Goal: Task Accomplishment & Management: Use online tool/utility

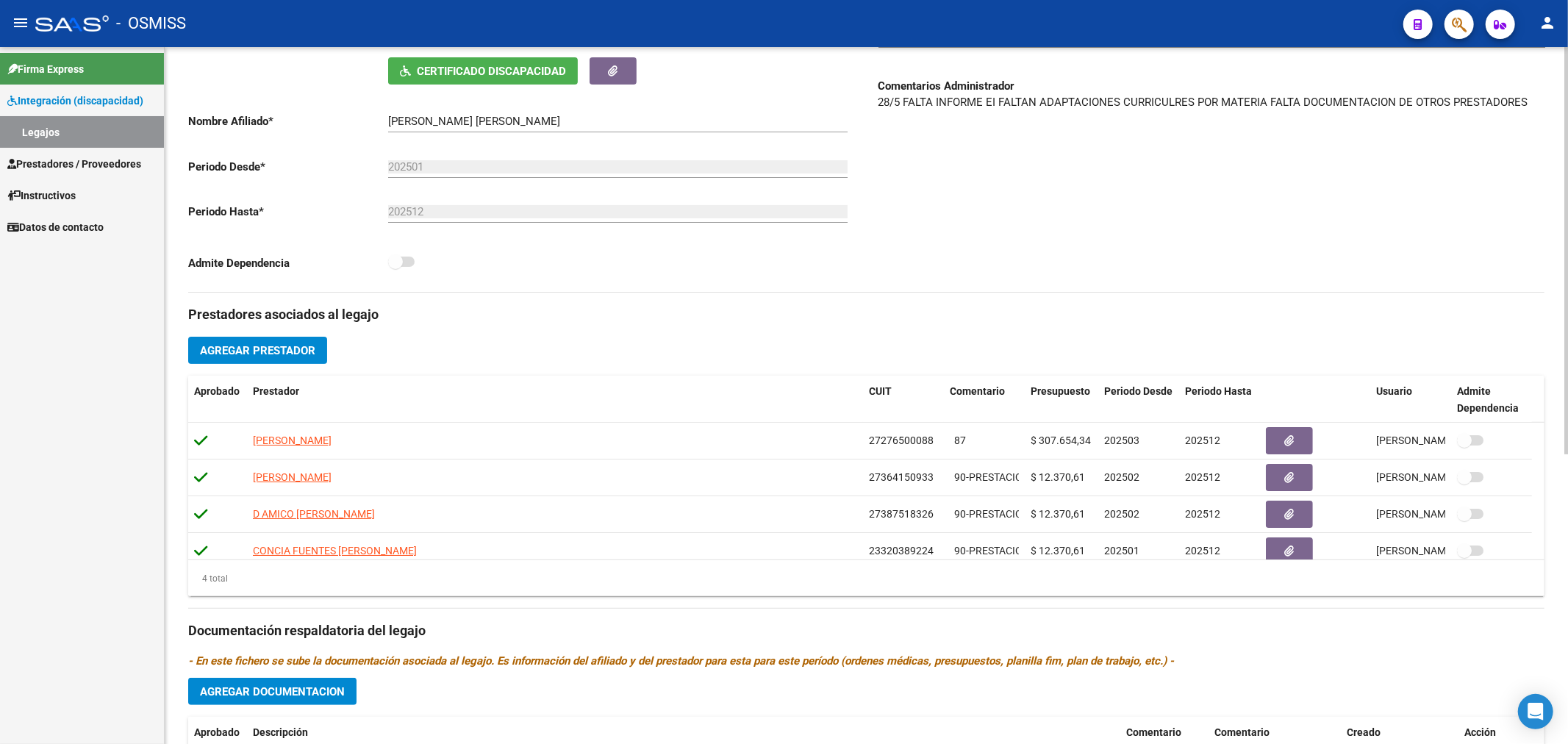
scroll to position [250, 0]
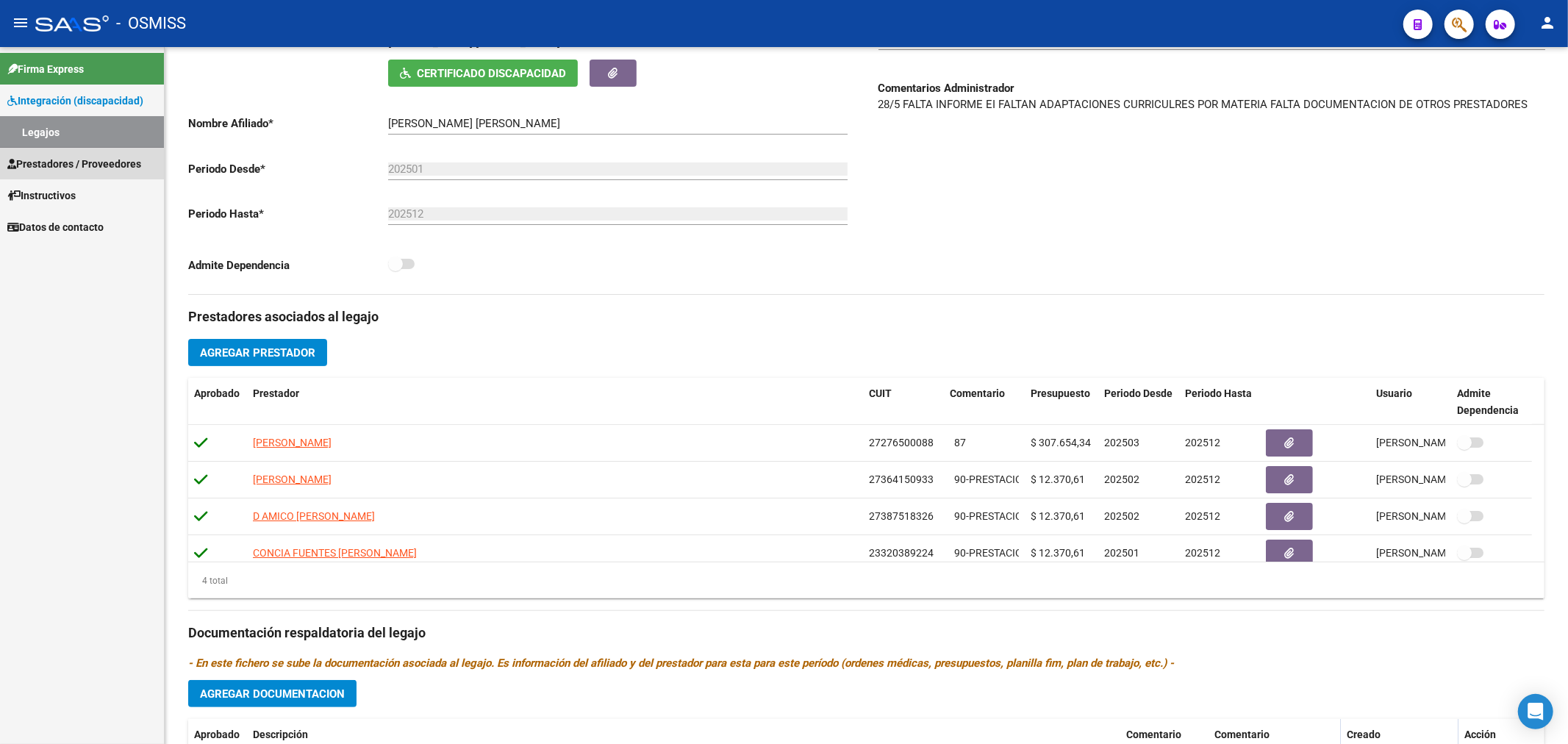
click at [69, 168] on span "Prestadores / Proveedores" at bounding box center [74, 164] width 134 height 16
click at [70, 164] on span "Prestadores / Proveedores" at bounding box center [74, 164] width 134 height 16
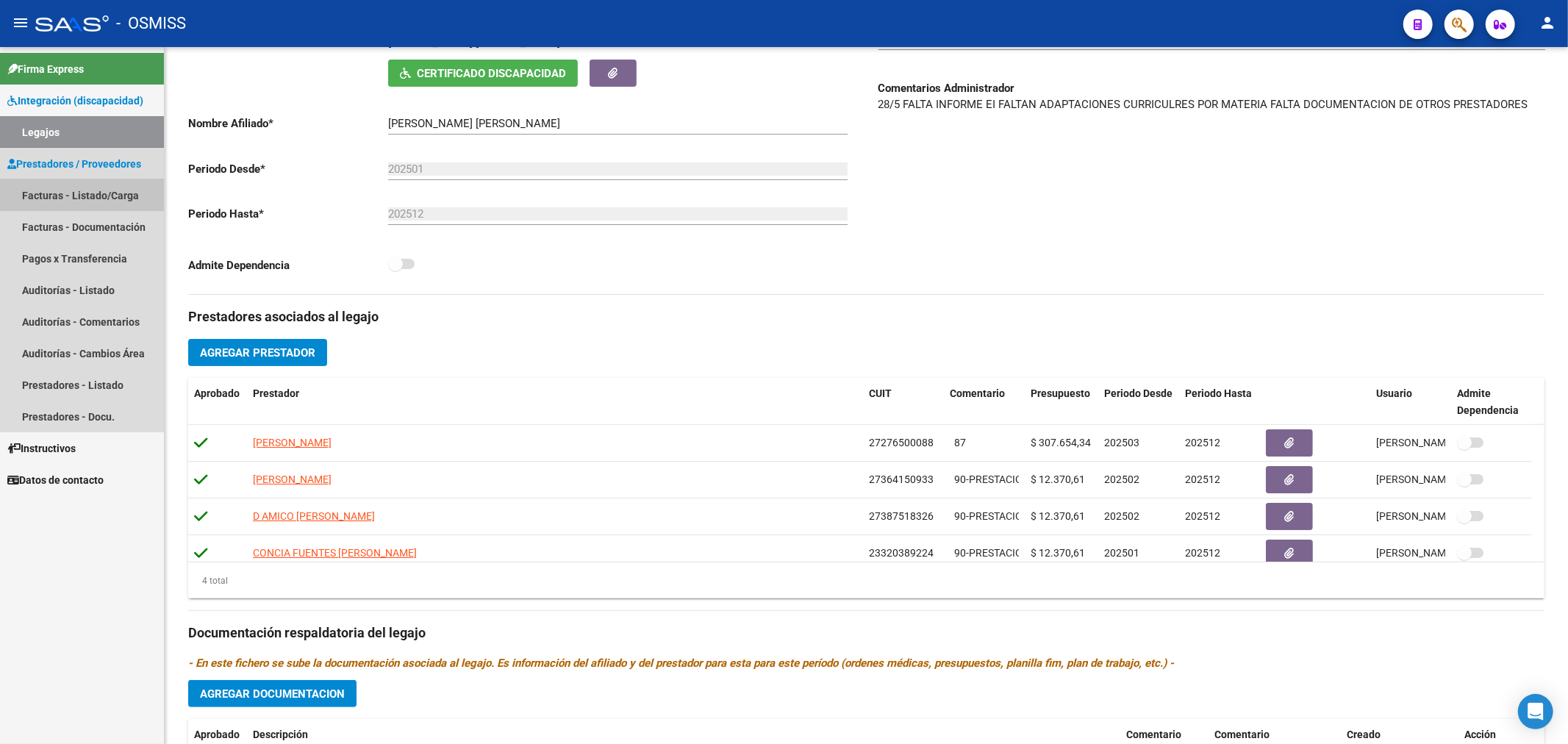
click at [94, 192] on link "Facturas - Listado/Carga" at bounding box center [81, 196] width 164 height 32
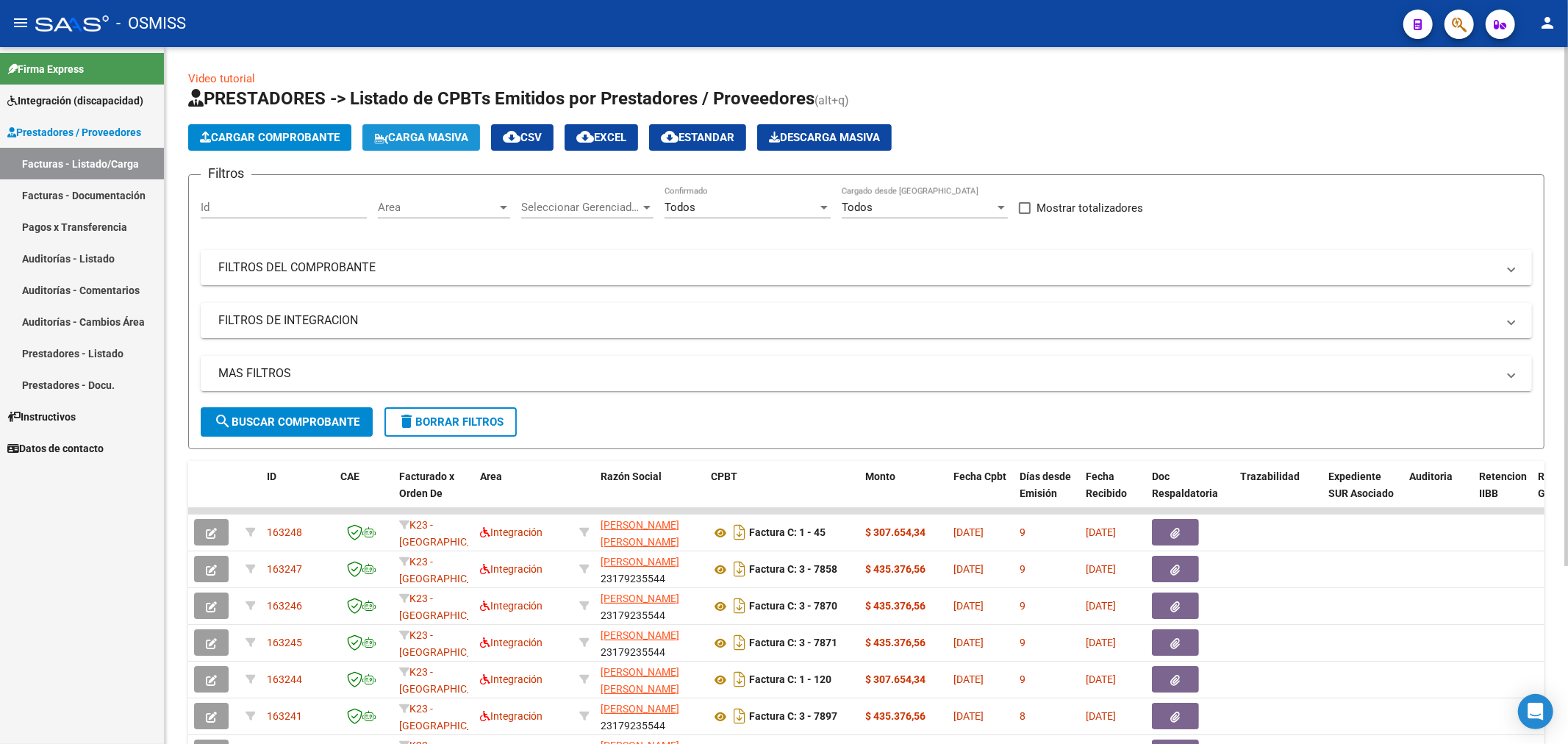
click at [403, 133] on span "Carga Masiva" at bounding box center [421, 137] width 94 height 14
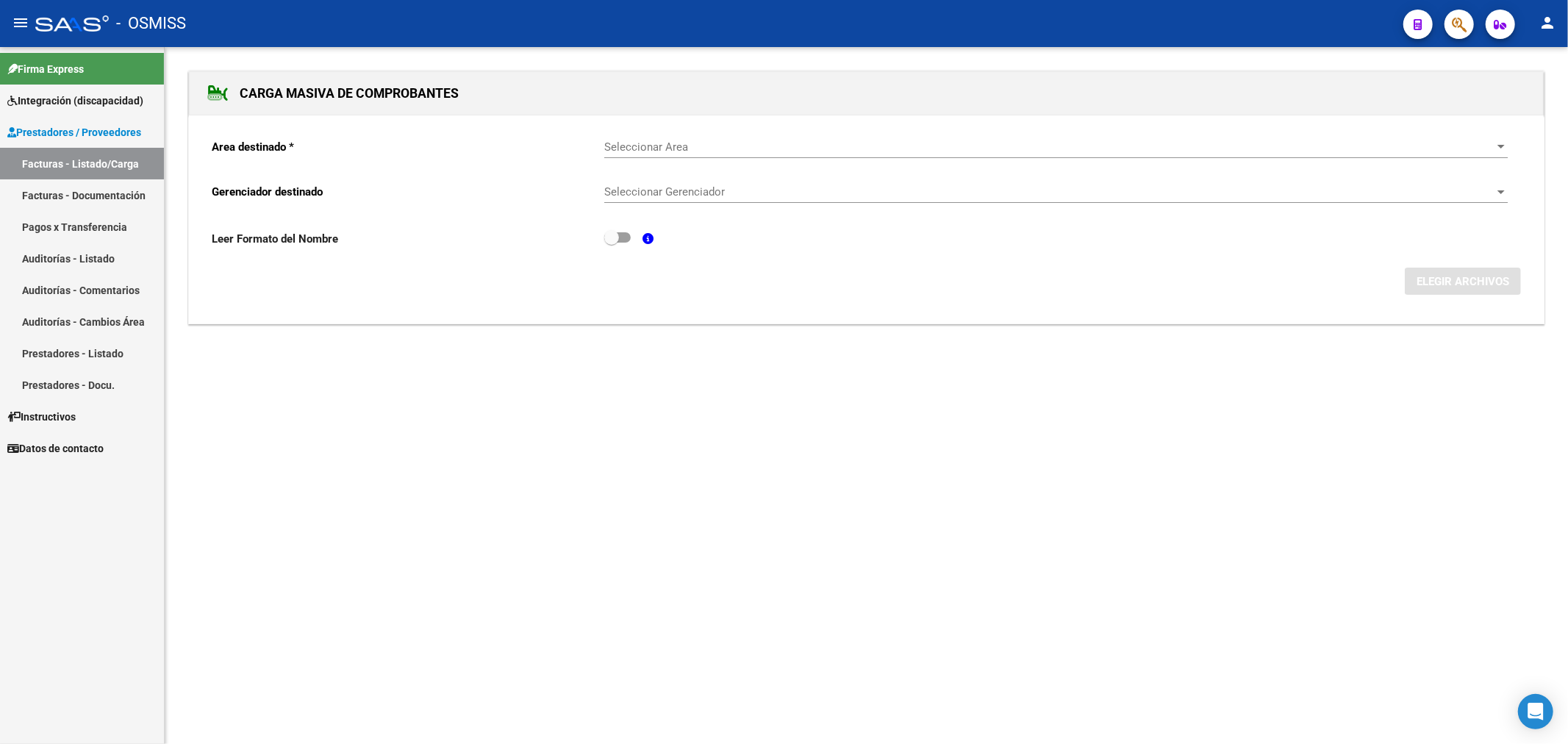
click at [812, 141] on span "Seleccionar Area" at bounding box center [1049, 147] width 891 height 14
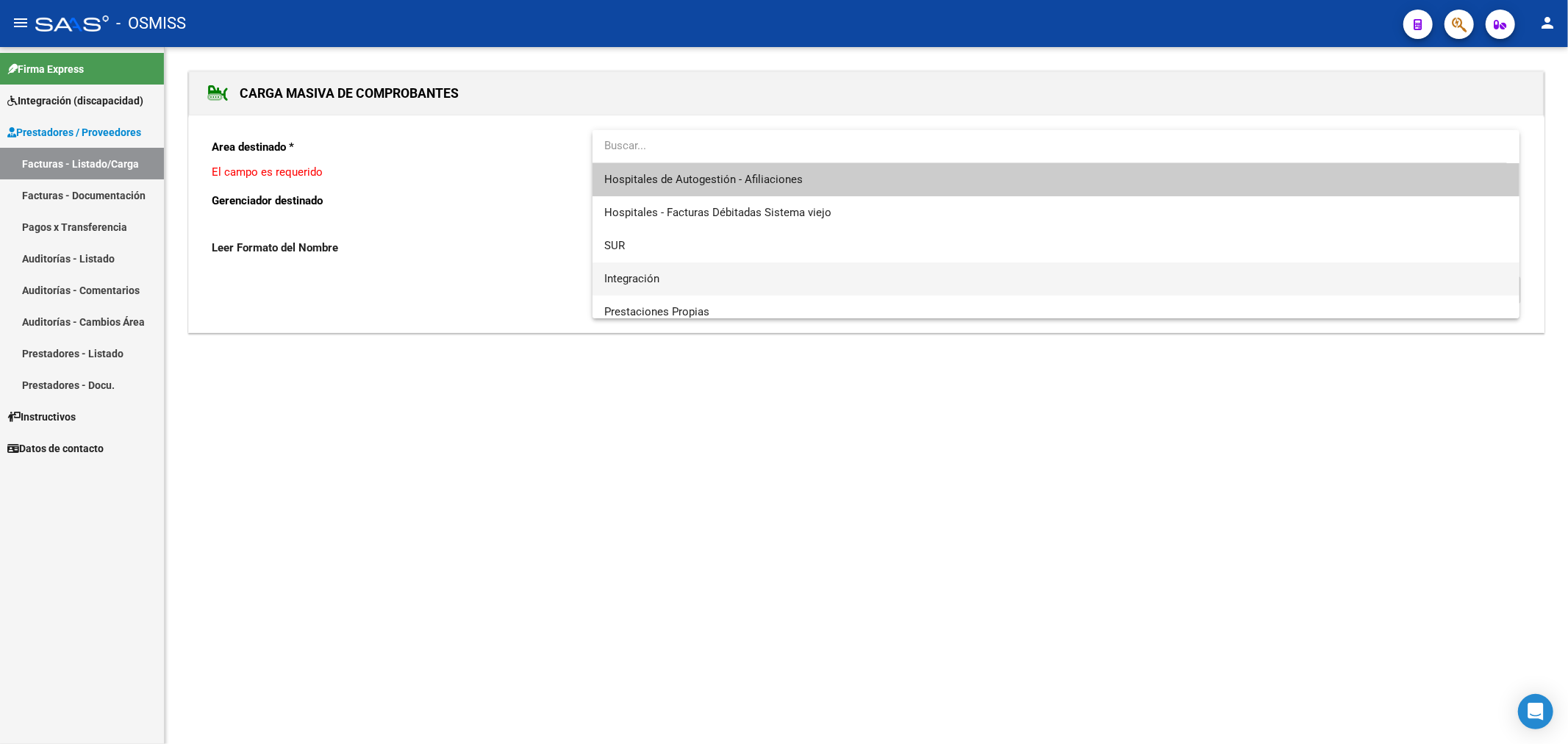
click at [711, 276] on span "Integración" at bounding box center [1056, 279] width 903 height 33
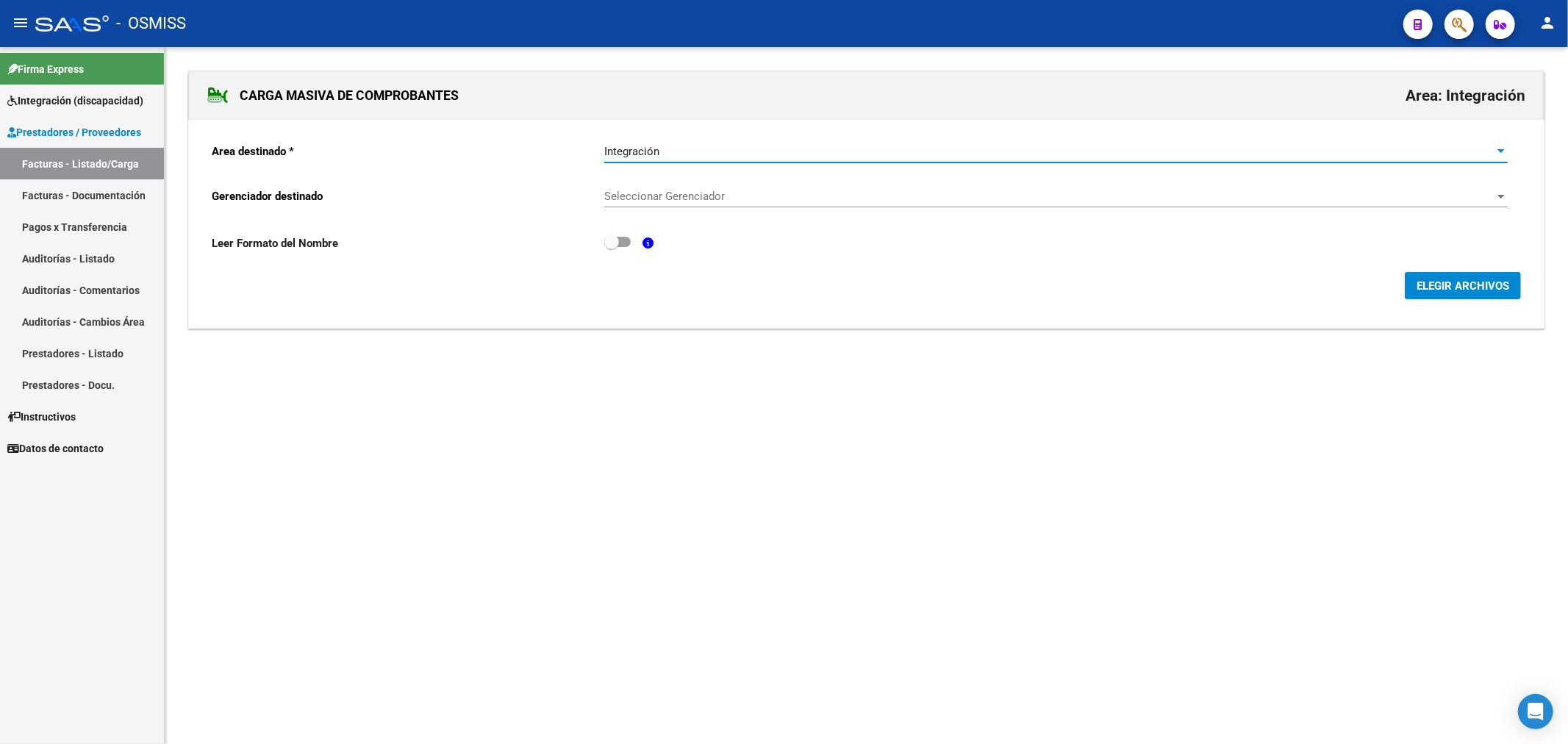
click at [722, 200] on span "Seleccionar Gerenciador" at bounding box center [1049, 196] width 891 height 14
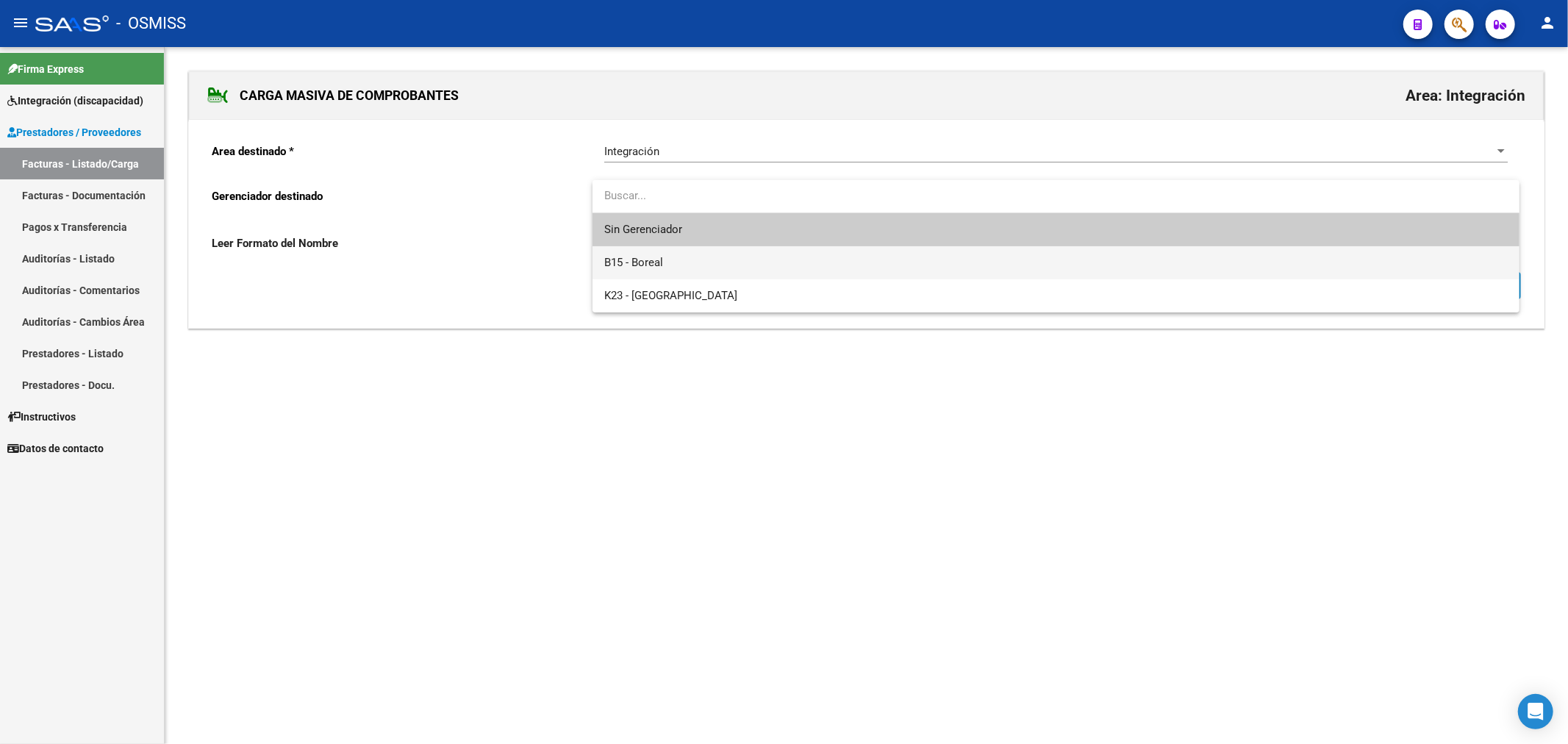
click at [721, 268] on span "B15 - Boreal" at bounding box center [1056, 263] width 903 height 33
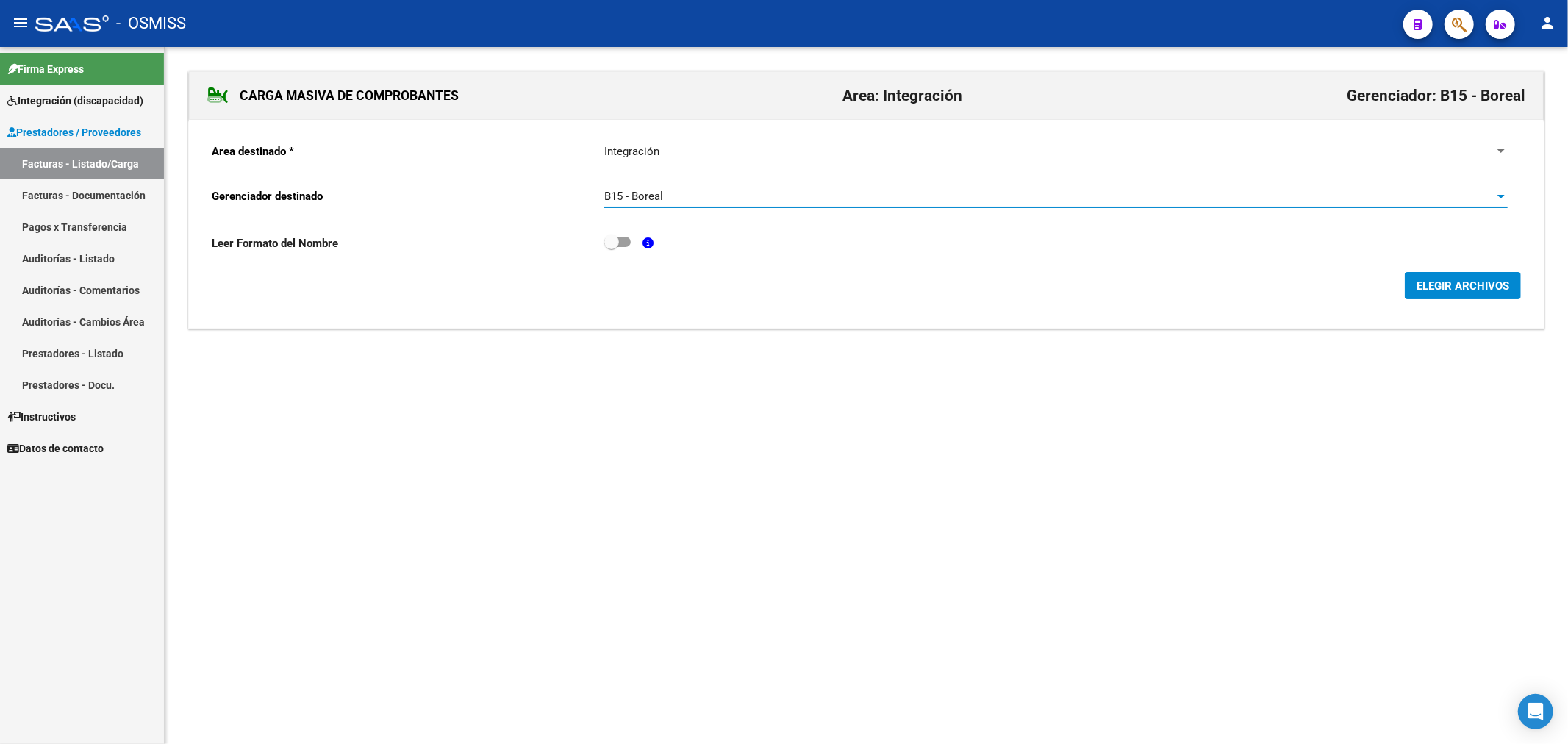
click at [618, 240] on span at bounding box center [611, 242] width 14 height 14
click at [612, 247] on input "checkbox" at bounding box center [611, 247] width 1 height 1
checkbox input "true"
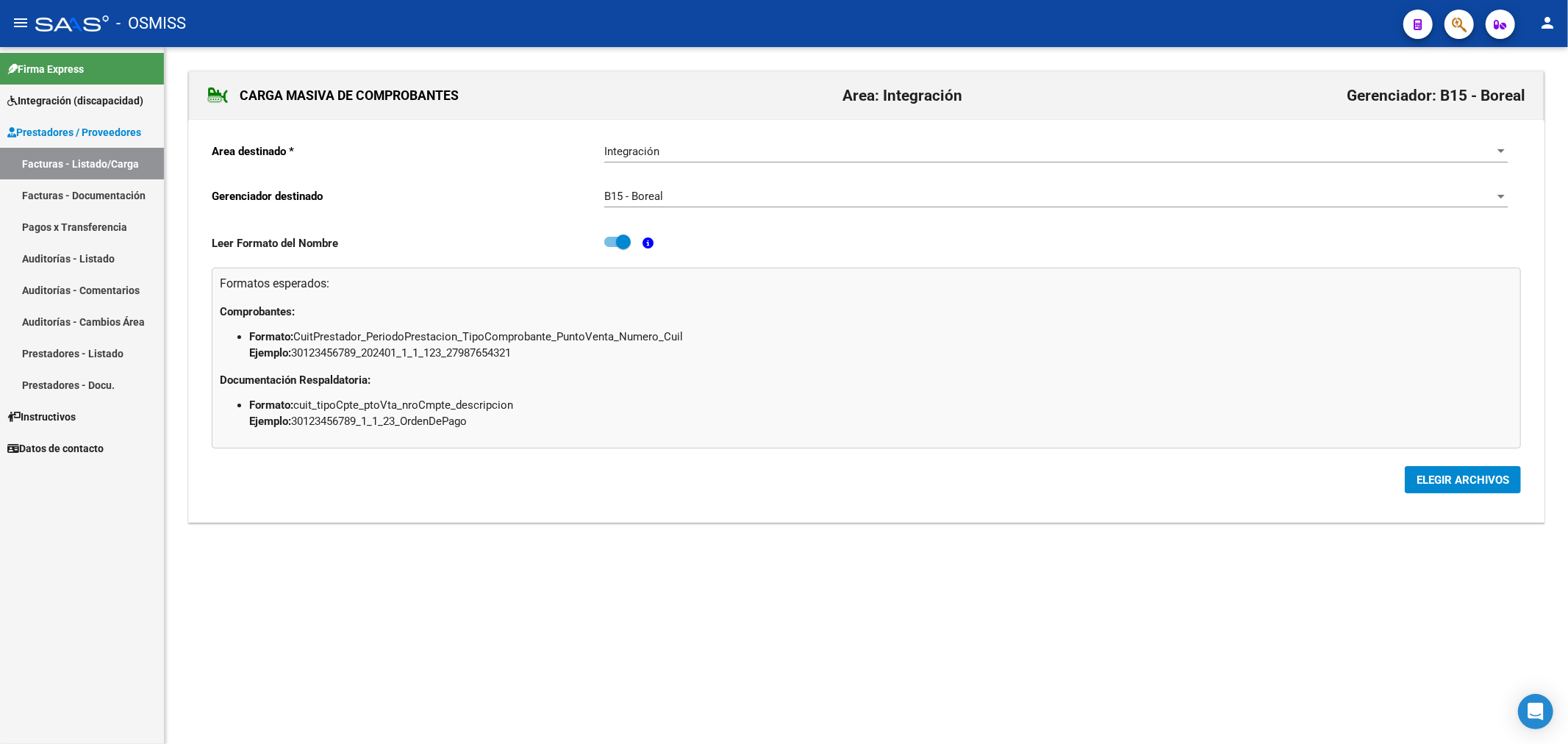
click at [1431, 481] on span "ELEGIR ARCHIVOS" at bounding box center [1463, 480] width 93 height 14
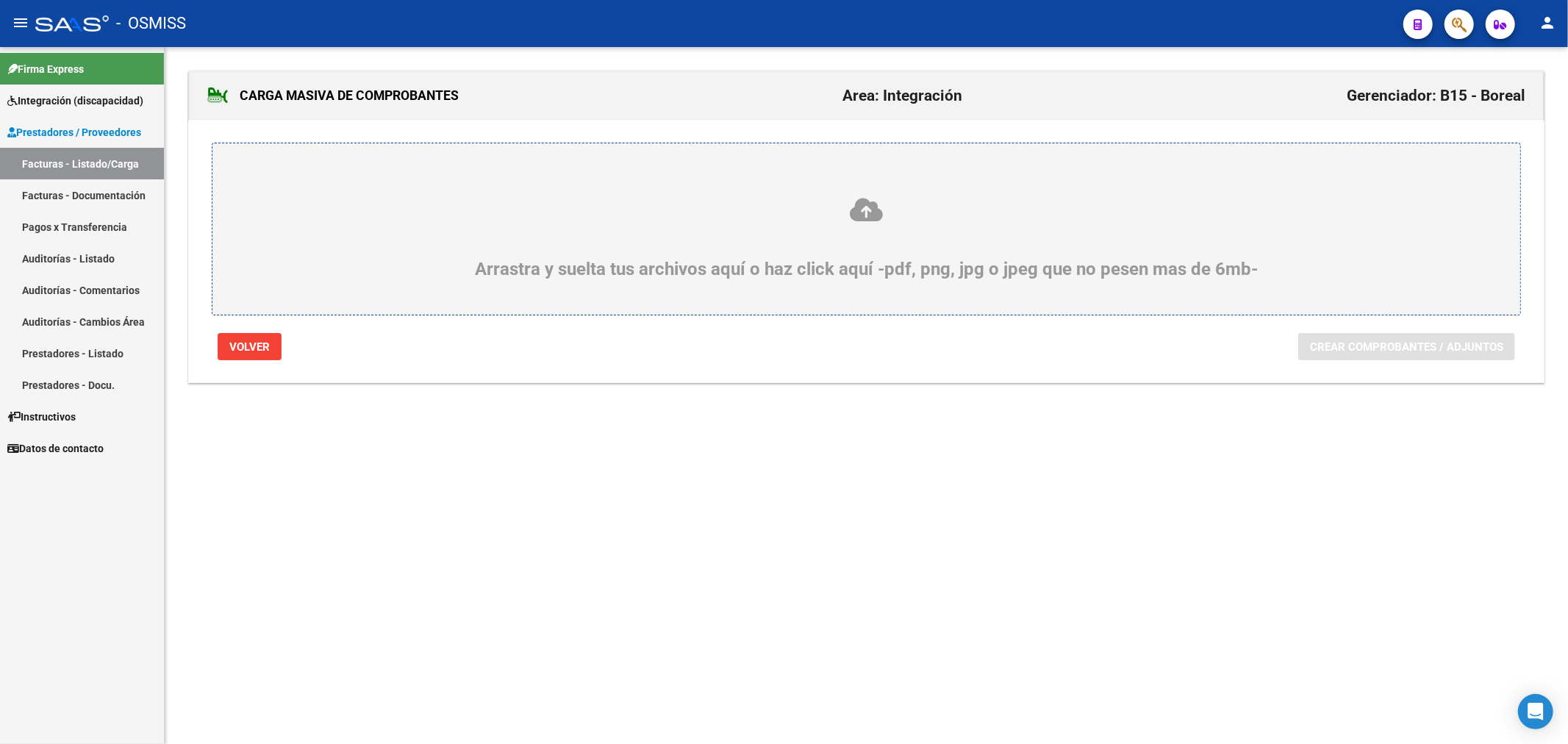
click at [589, 215] on icon at bounding box center [867, 210] width 1238 height 27
click at [0, 0] on input "Arrastra y suelta tus archivos aquí o haz click aquí -pdf, png, jpg o jpeg que …" at bounding box center [0, 0] width 0 height 0
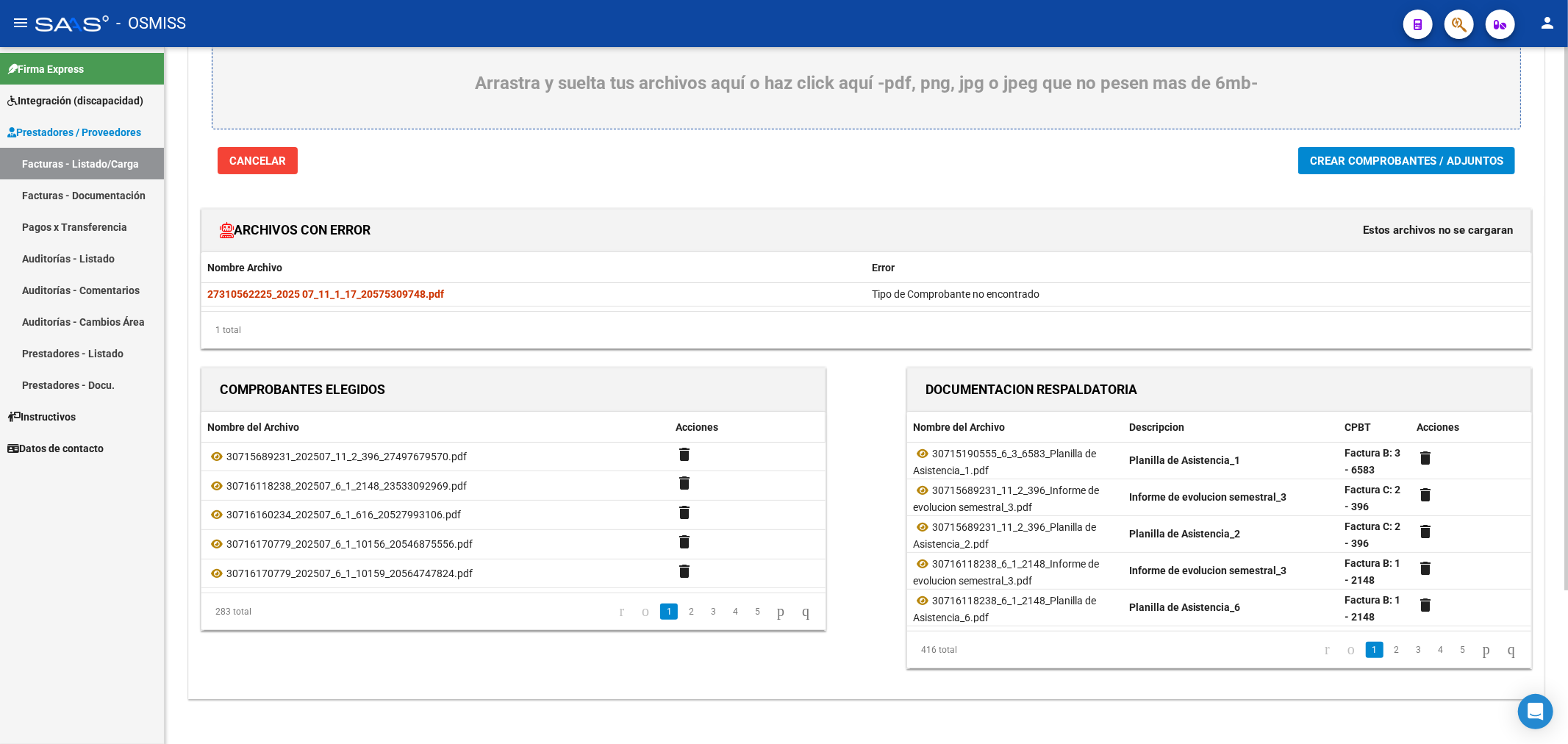
scroll to position [196, 0]
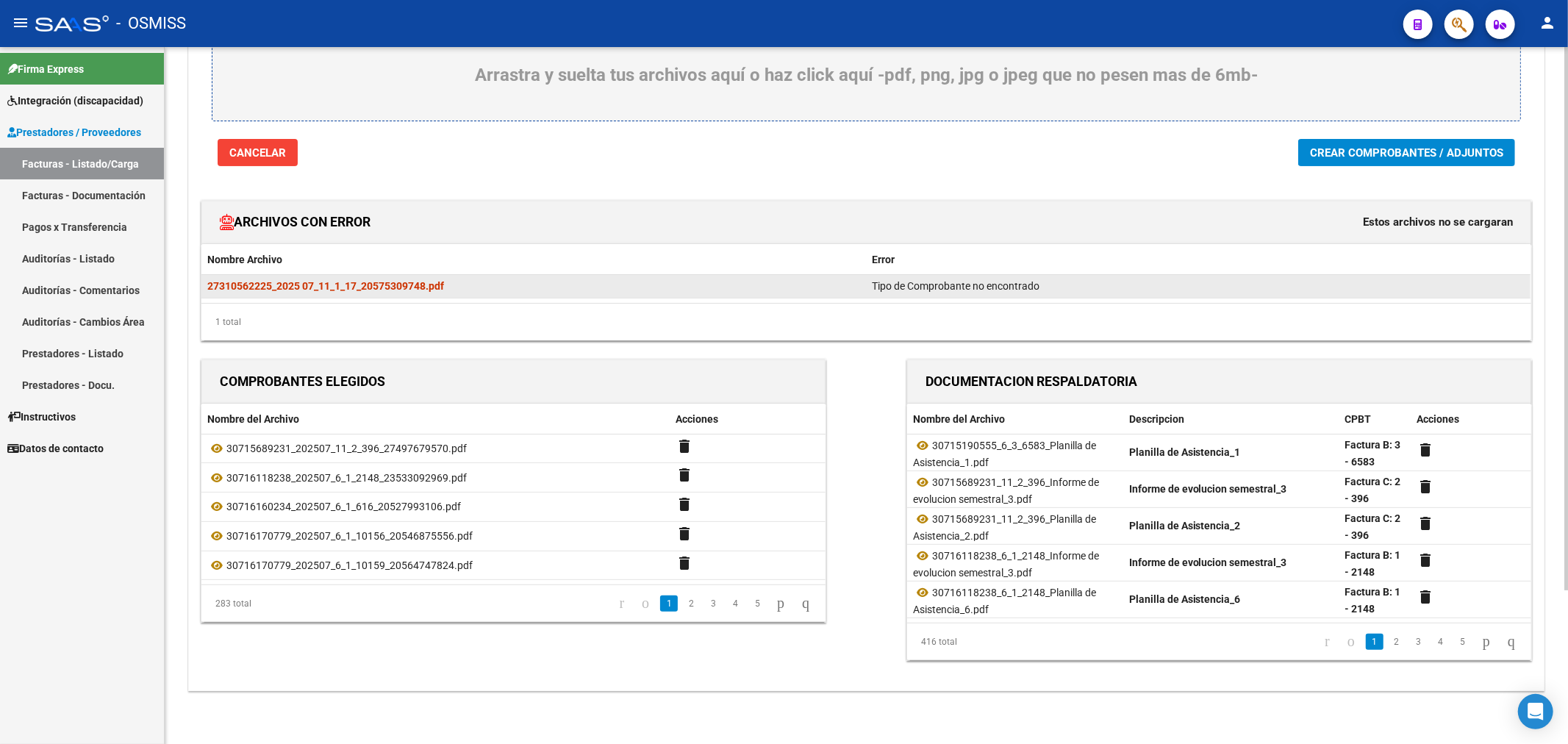
click at [361, 283] on strong "27310562225_2025 07_11_1_17_20575309748.pdf" at bounding box center [326, 286] width 237 height 12
click at [957, 283] on span "Tipo de Comprobante no encontrado" at bounding box center [956, 286] width 168 height 12
click at [398, 287] on strong "27310562225_2025 07_11_1_17_20575309748.pdf" at bounding box center [326, 286] width 237 height 12
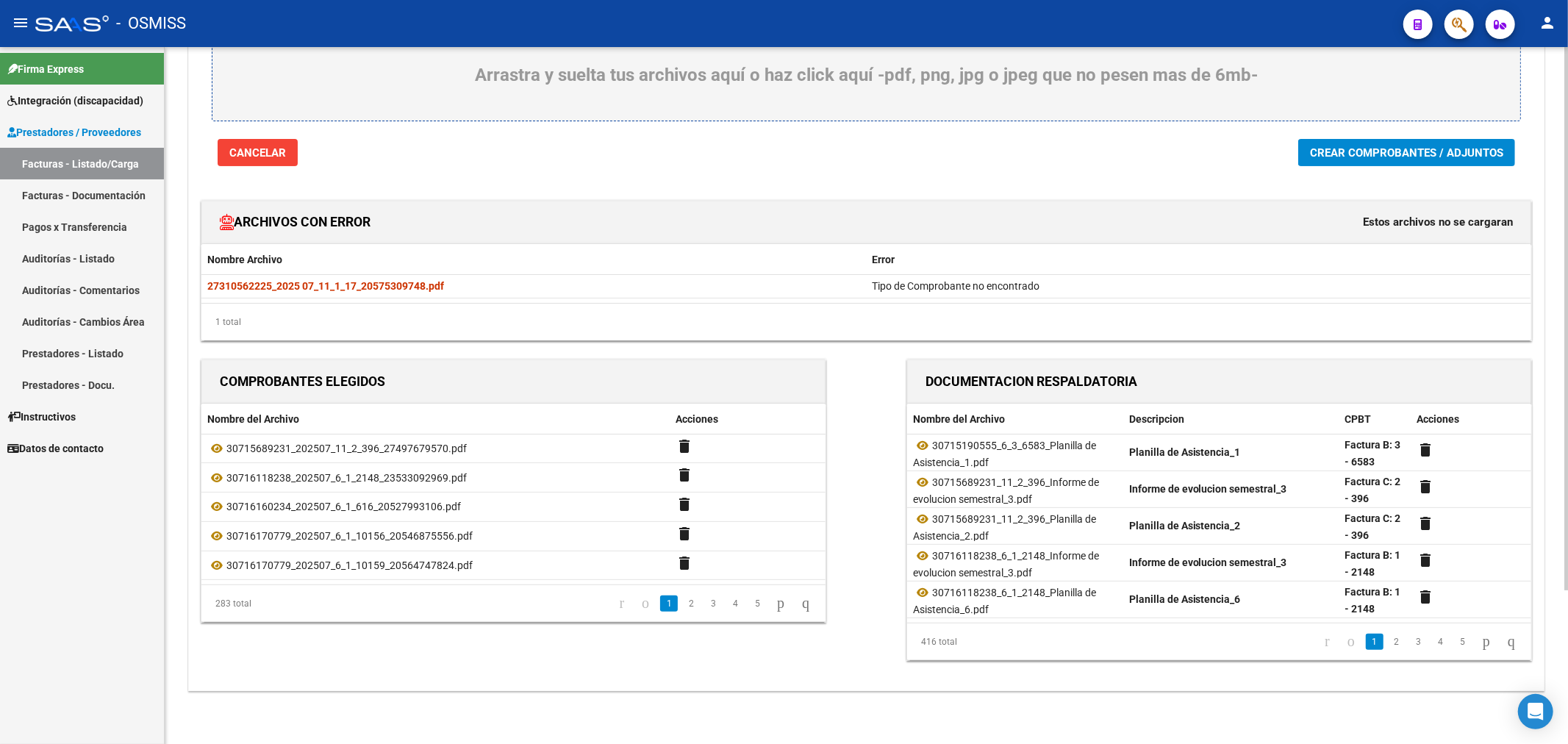
click at [1403, 227] on span "Estos archivos no se cargaran" at bounding box center [1438, 222] width 150 height 16
click at [1332, 159] on button "Crear Comprobantes / Adjuntos" at bounding box center [1407, 152] width 217 height 27
